Goal: Task Accomplishment & Management: Manage account settings

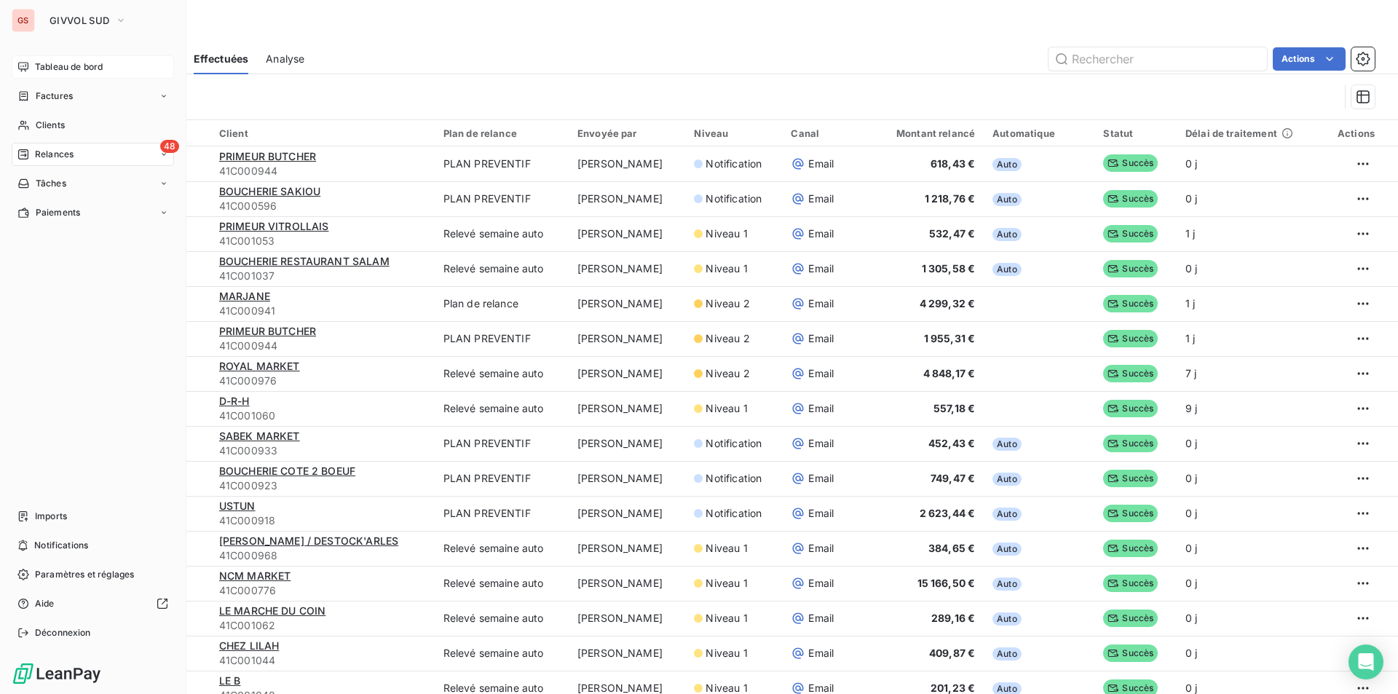
click at [35, 68] on span "Tableau de bord" at bounding box center [69, 66] width 68 height 13
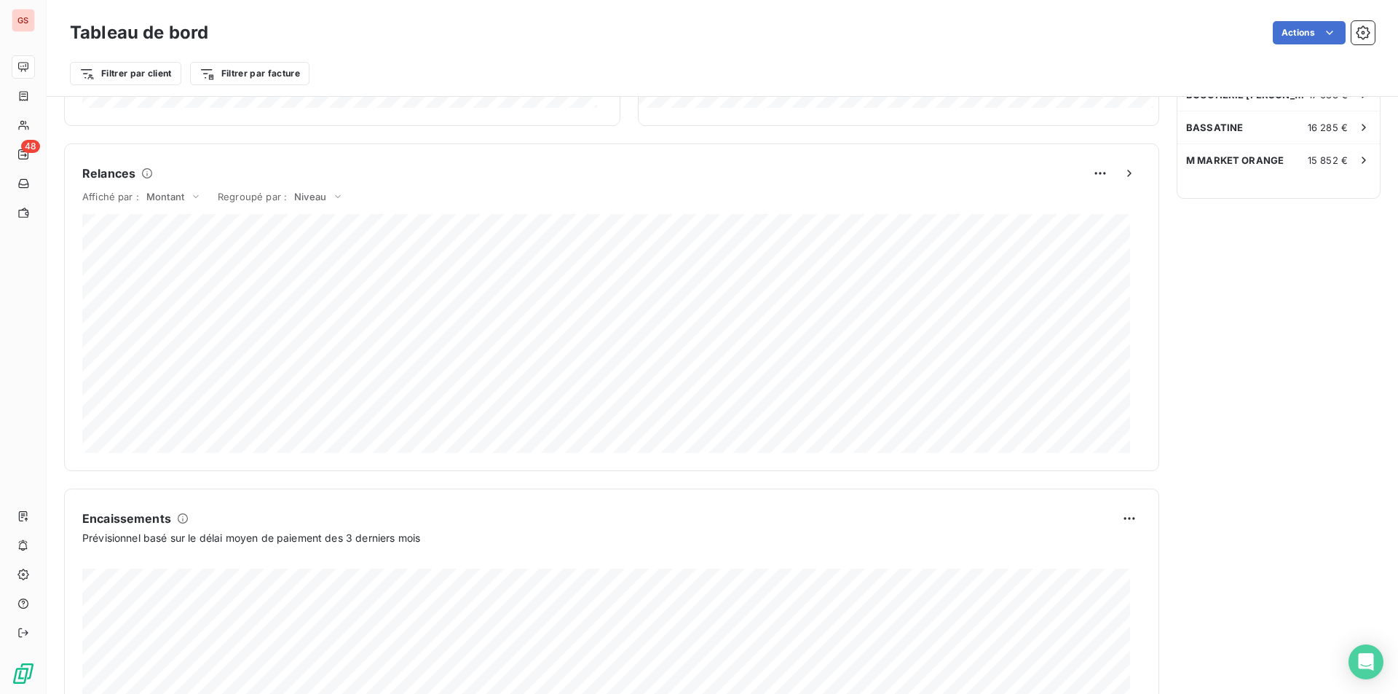
scroll to position [725, 0]
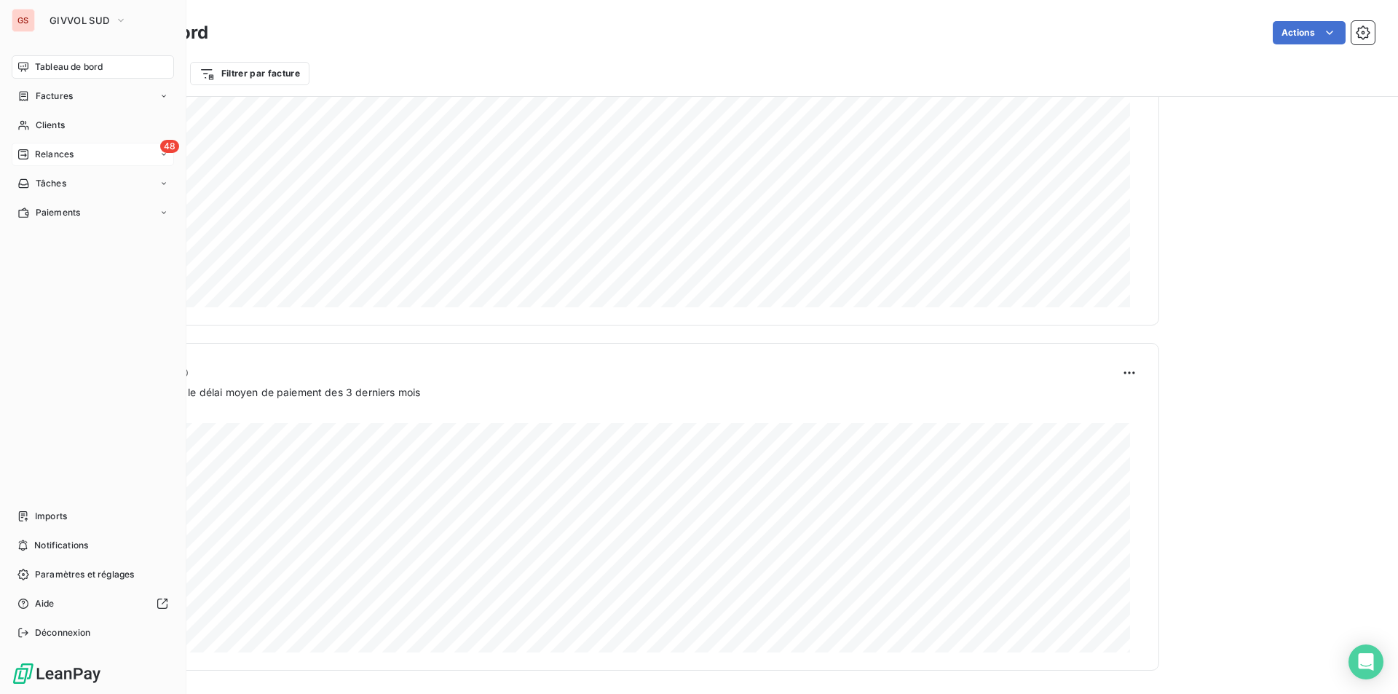
click at [66, 158] on span "Relances" at bounding box center [54, 154] width 39 height 13
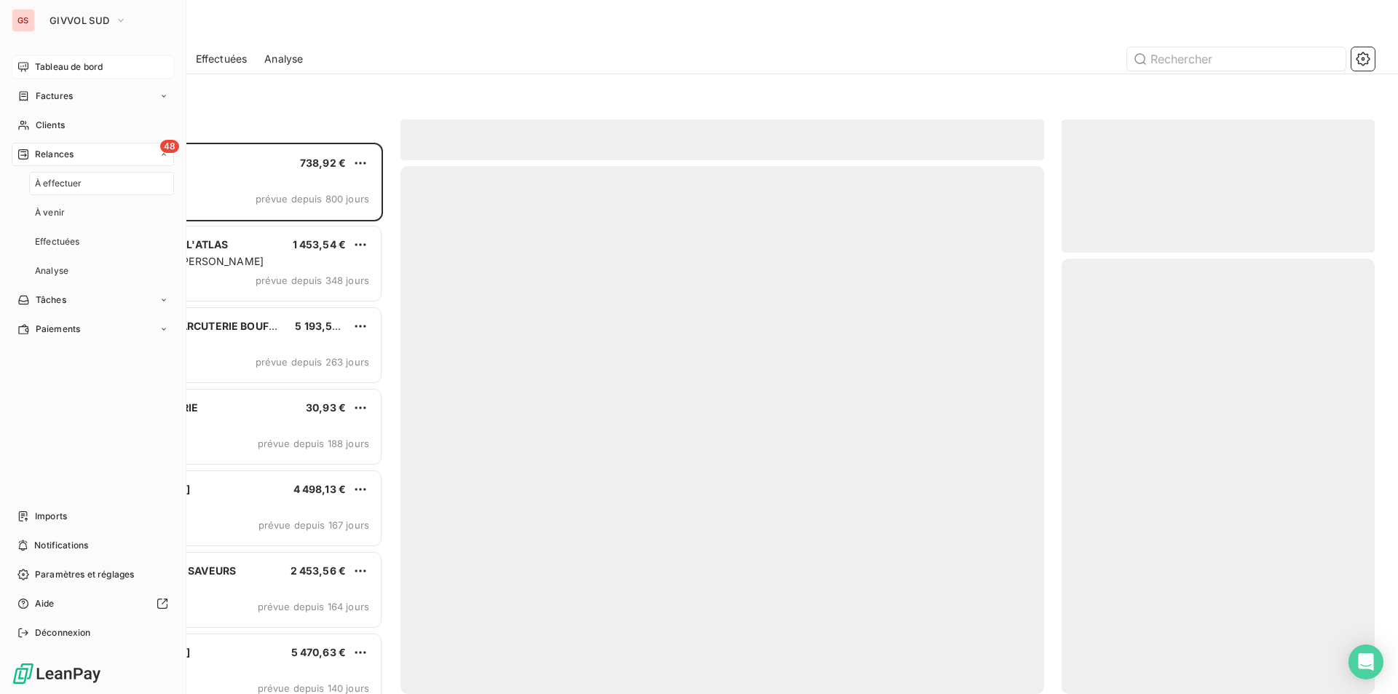
scroll to position [540, 302]
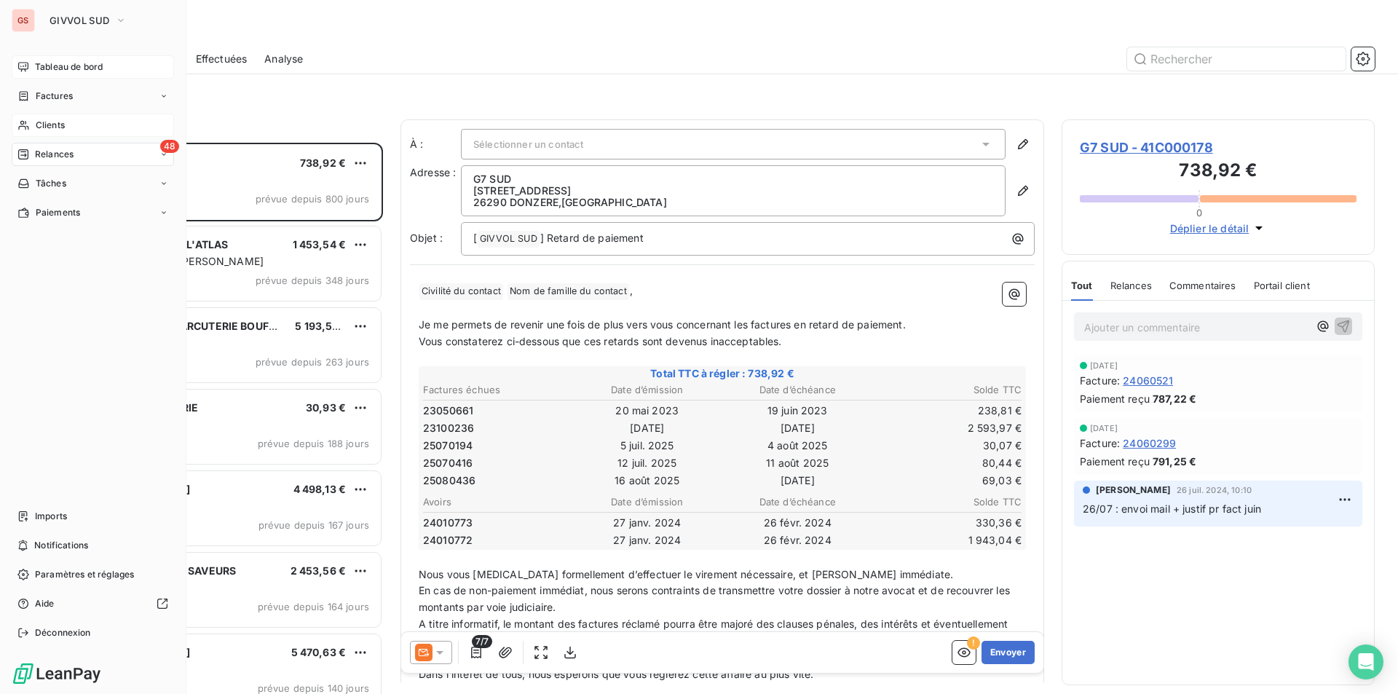
click at [63, 124] on span "Clients" at bounding box center [50, 125] width 29 height 13
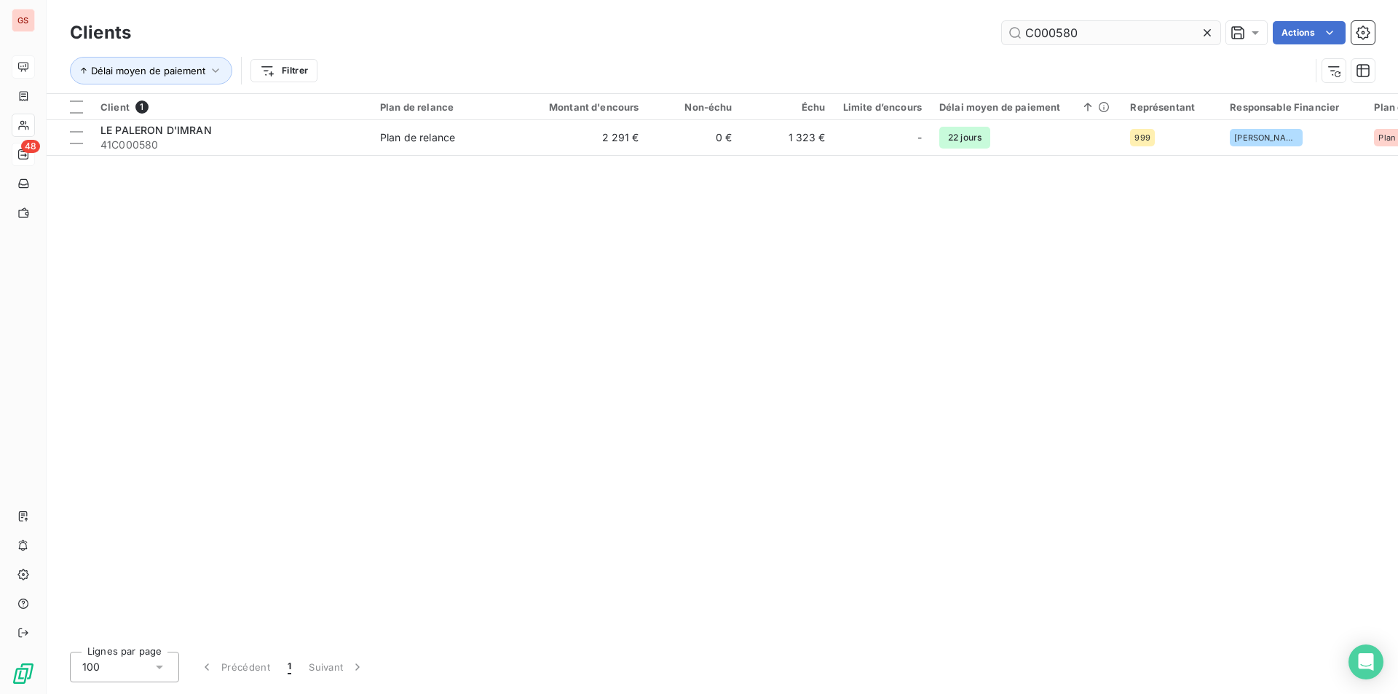
click at [1059, 41] on input "C000580" at bounding box center [1111, 32] width 218 height 23
drag, startPoint x: 1053, startPoint y: 33, endPoint x: 1158, endPoint y: 23, distance: 105.4
click at [1158, 23] on input "C000580" at bounding box center [1111, 32] width 218 height 23
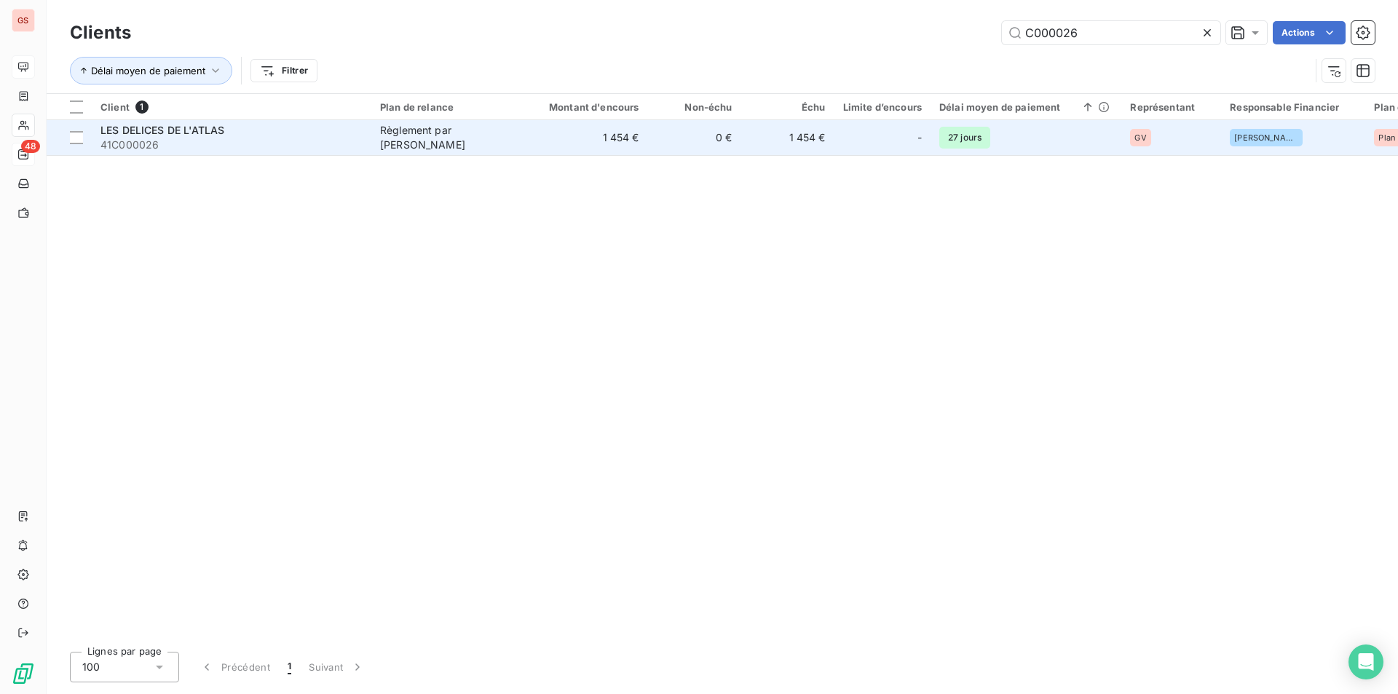
type input "C000026"
click at [255, 141] on span "41C000026" at bounding box center [231, 145] width 262 height 15
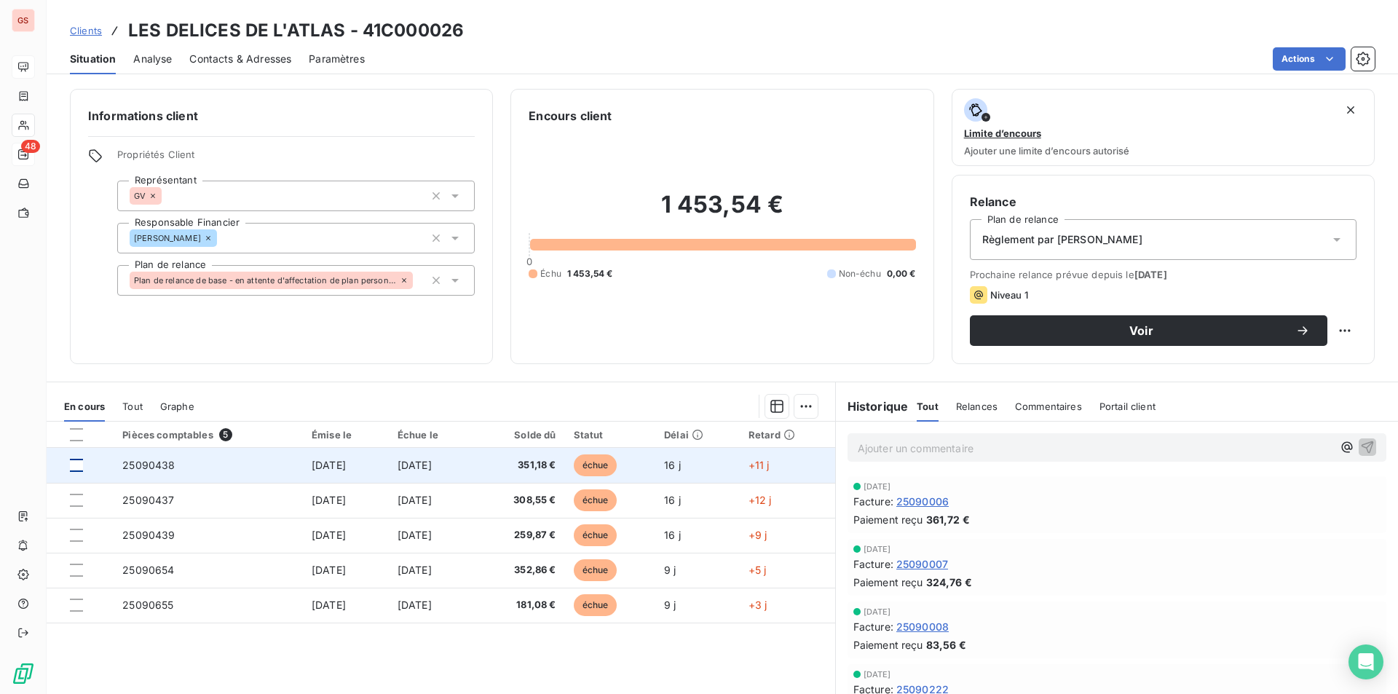
click at [74, 469] on div at bounding box center [76, 465] width 13 height 13
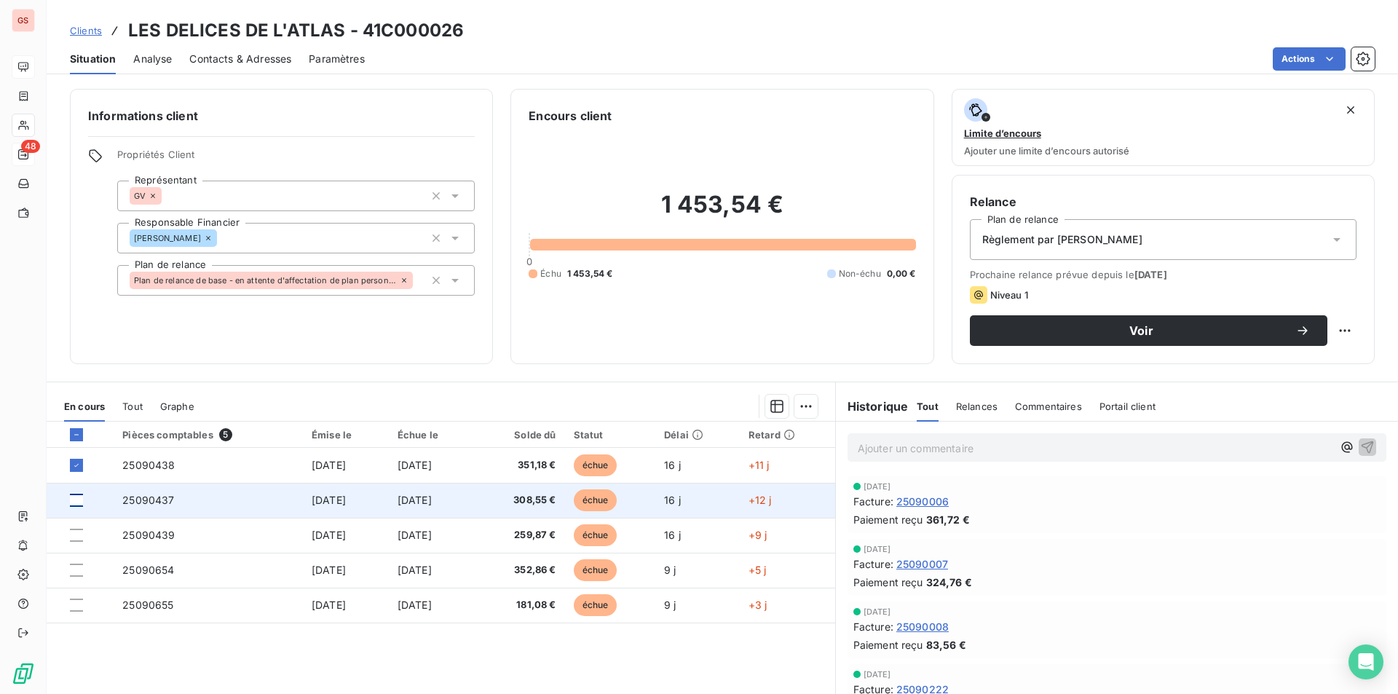
click at [76, 500] on div at bounding box center [76, 500] width 13 height 13
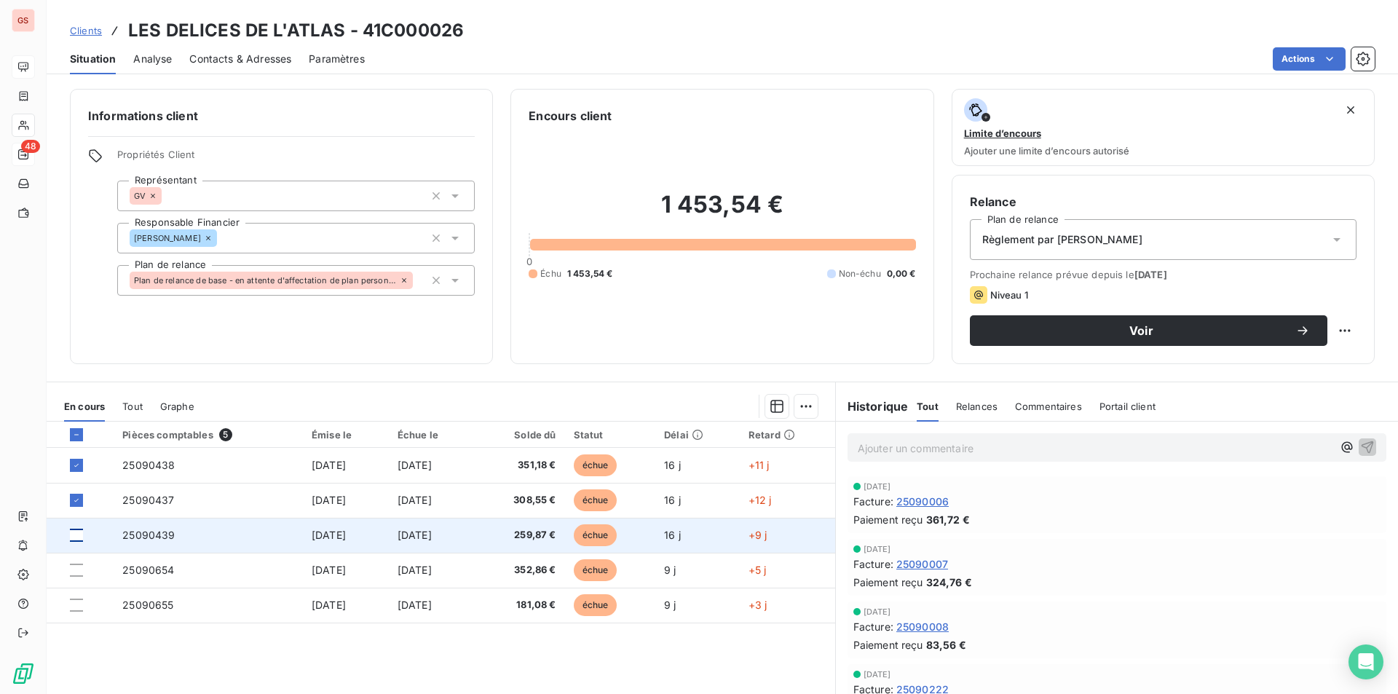
click at [76, 532] on div at bounding box center [76, 535] width 13 height 13
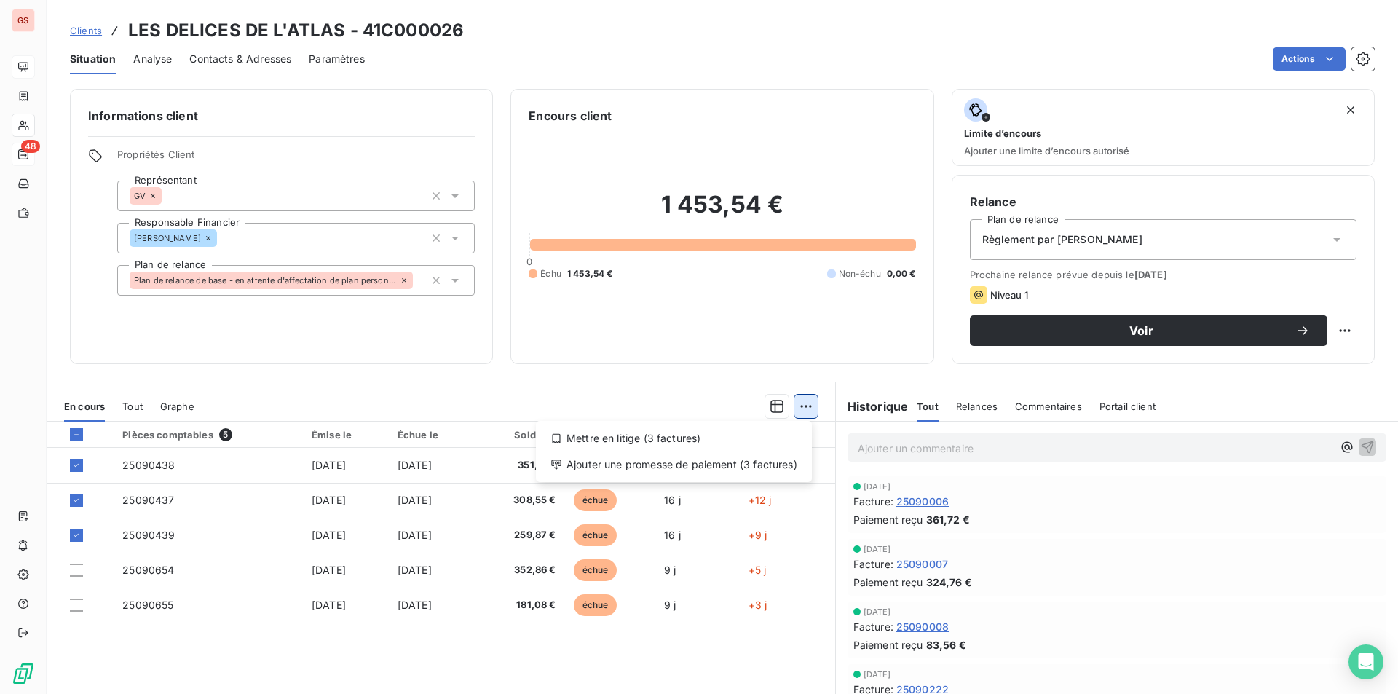
click at [806, 407] on html "GS 48 Clients LES DELICES DE L'ATLAS - 41C000026 Situation Analyse Contacts & A…" at bounding box center [699, 347] width 1398 height 694
click at [711, 470] on div "Ajouter une promesse de paiement (3 factures)" at bounding box center [674, 464] width 264 height 23
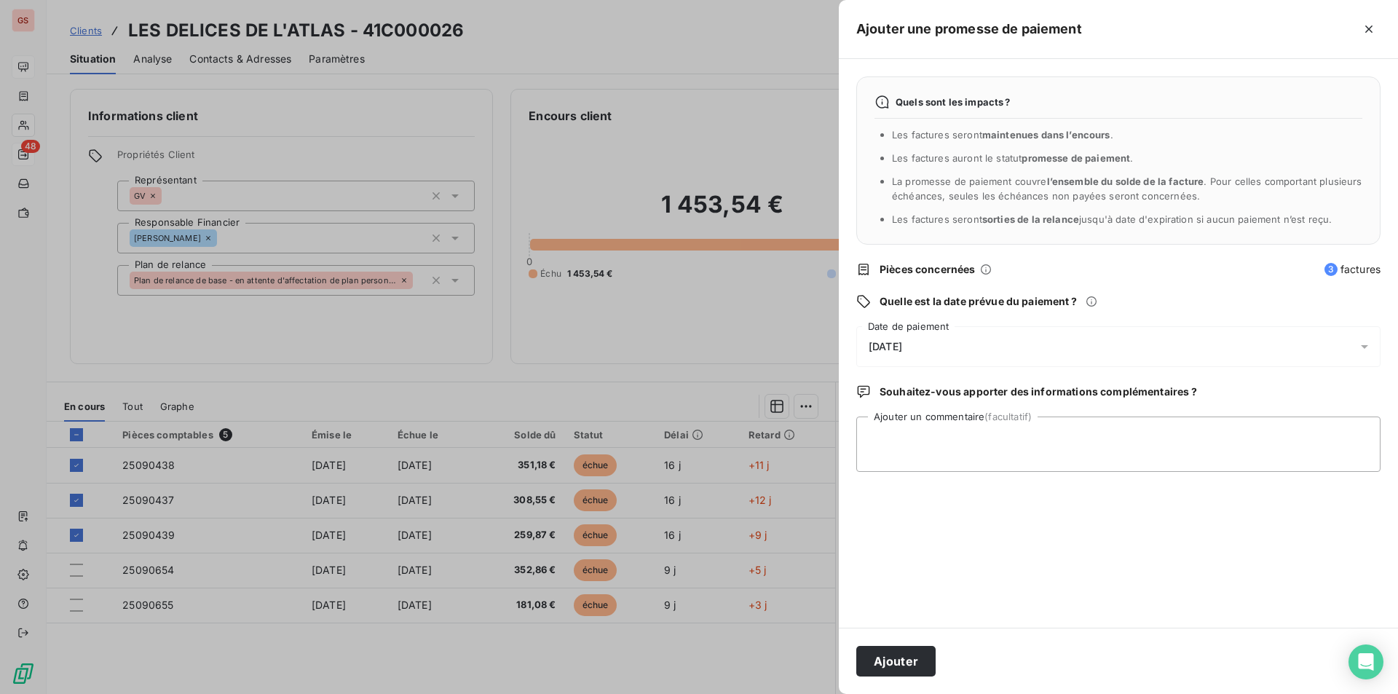
click at [896, 353] on div "[DATE]" at bounding box center [1118, 346] width 524 height 41
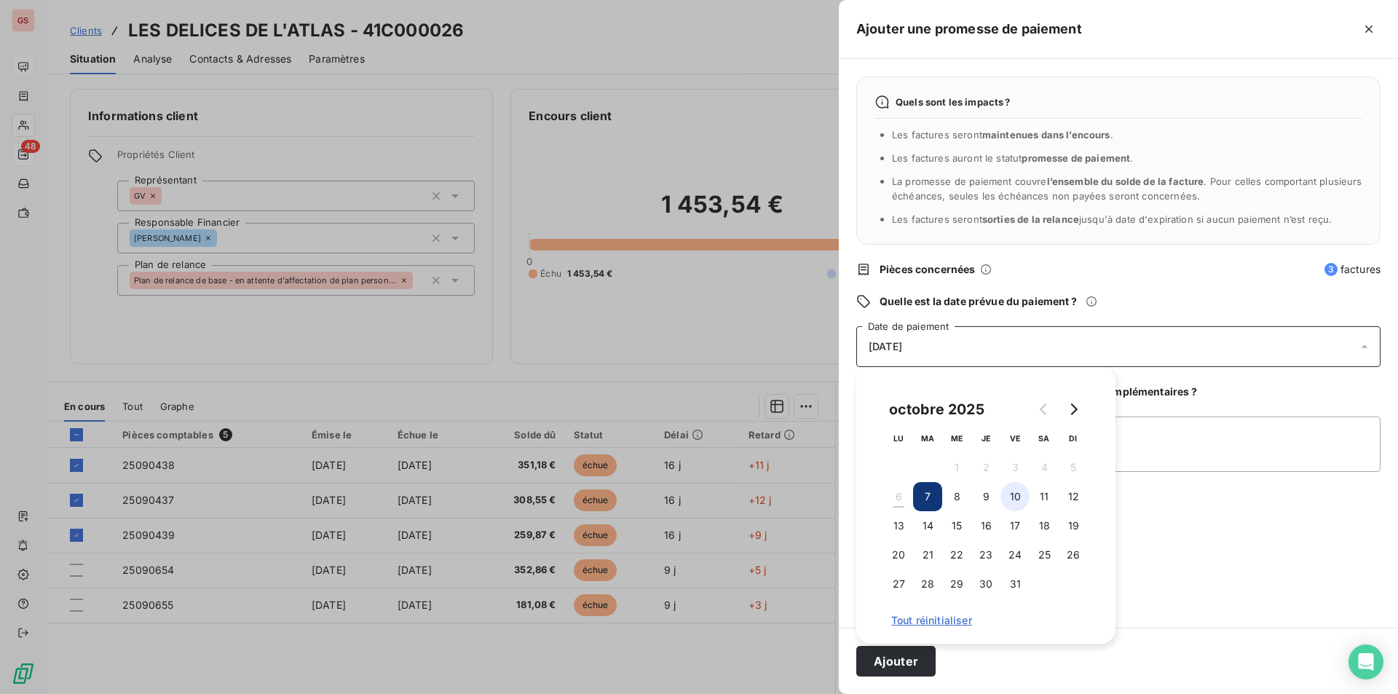
click at [1016, 495] on button "10" at bounding box center [1014, 496] width 29 height 29
click at [1181, 448] on textarea "Ajouter un commentaire (facultatif)" at bounding box center [1118, 443] width 524 height 55
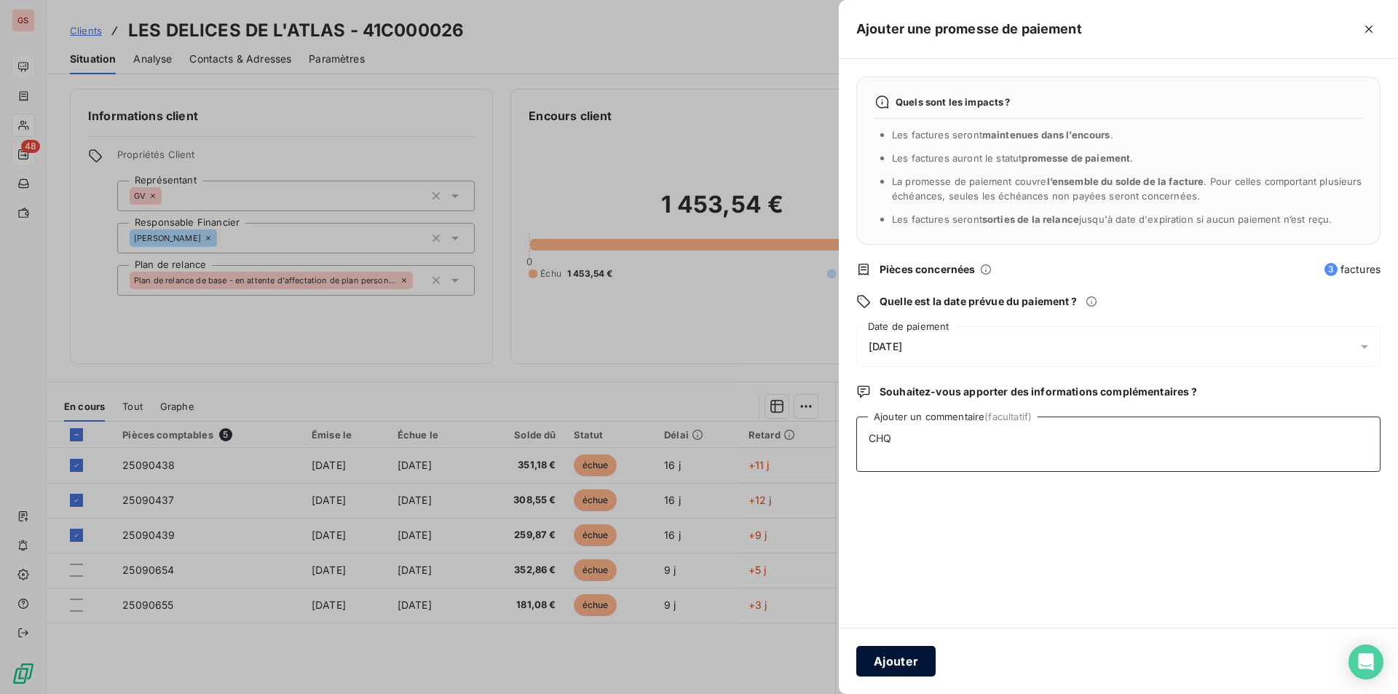
type textarea "CHQ"
click at [920, 659] on button "Ajouter" at bounding box center [895, 661] width 79 height 31
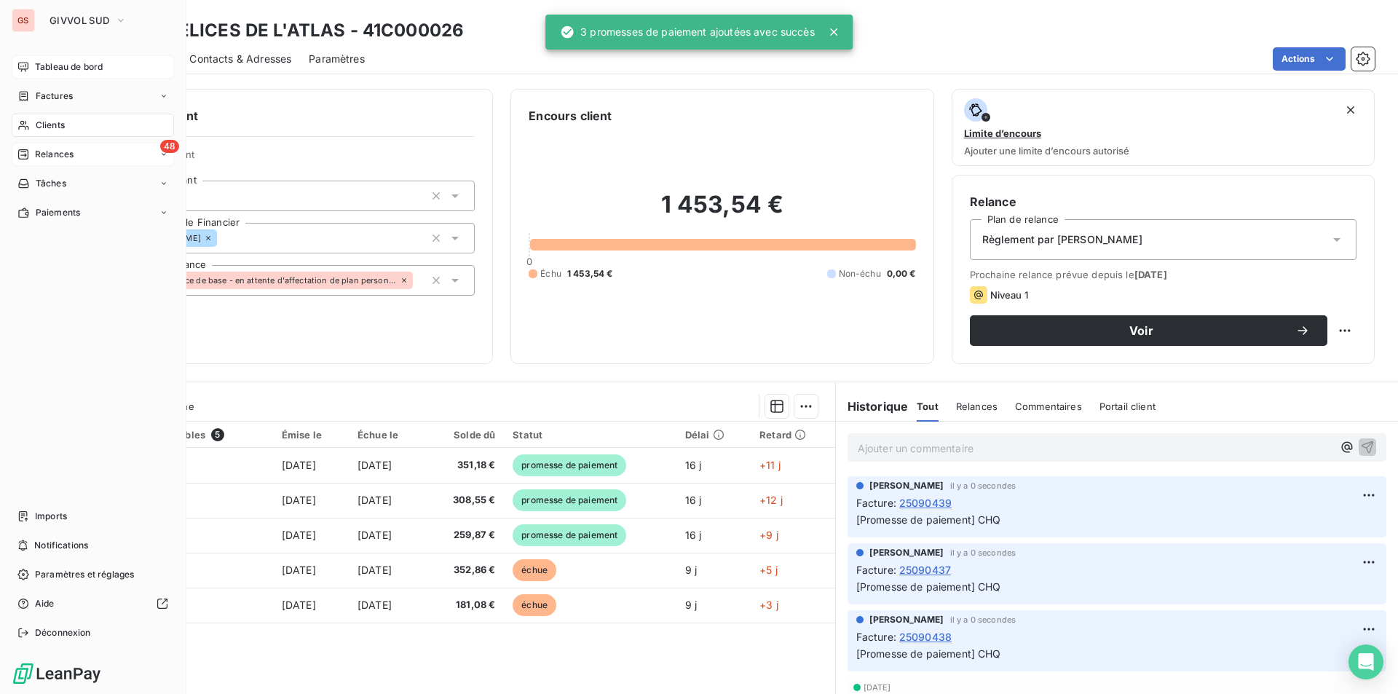
click at [108, 66] on div "Tableau de bord" at bounding box center [93, 66] width 162 height 23
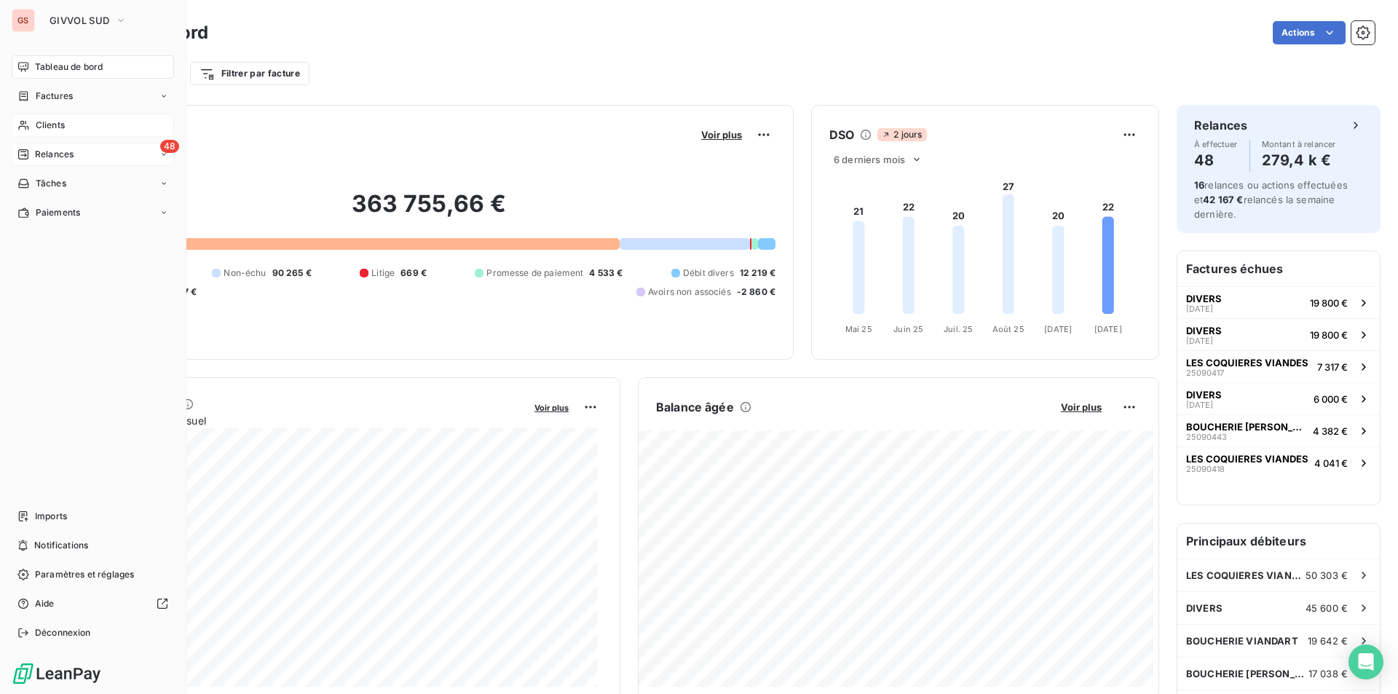
click at [71, 154] on span "Relances" at bounding box center [54, 154] width 39 height 13
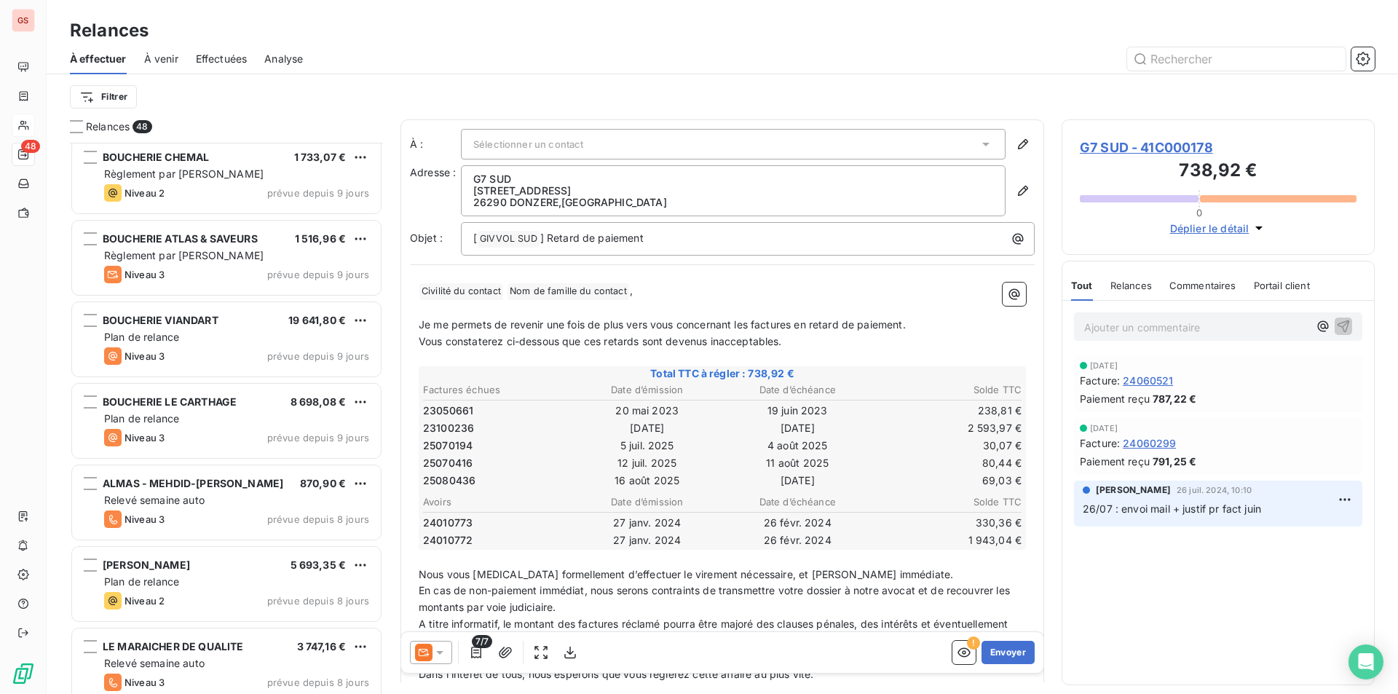
scroll to position [1384, 0]
